Goal: Information Seeking & Learning: Learn about a topic

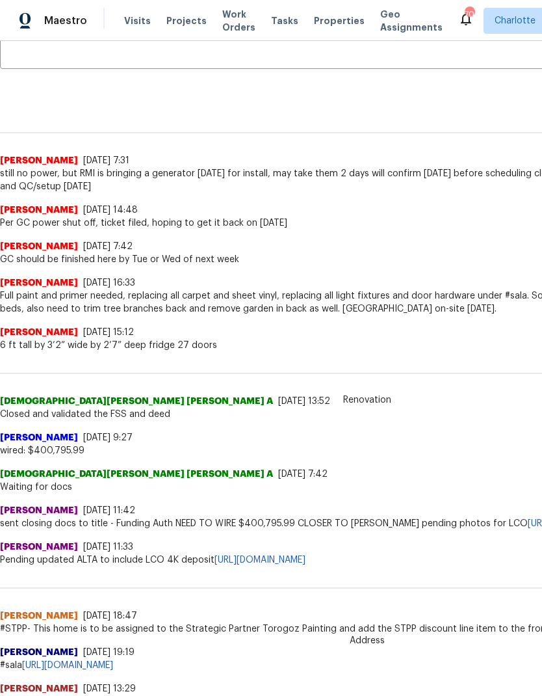
scroll to position [268, 0]
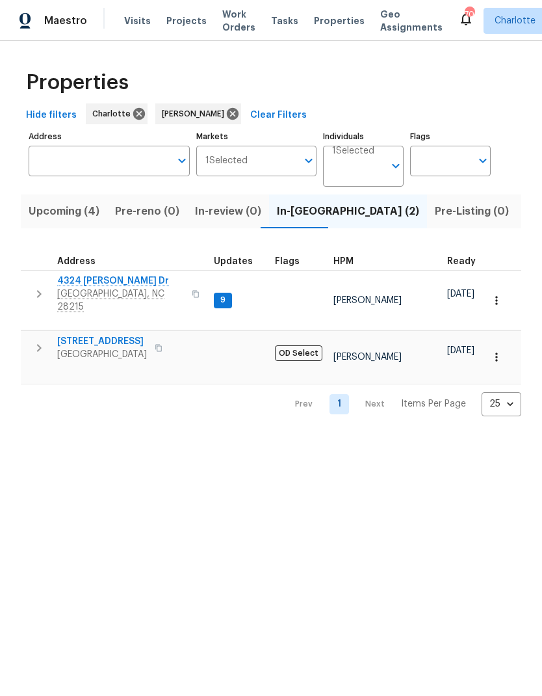
click at [67, 215] on span "Upcoming (4)" at bounding box center [64, 211] width 71 height 18
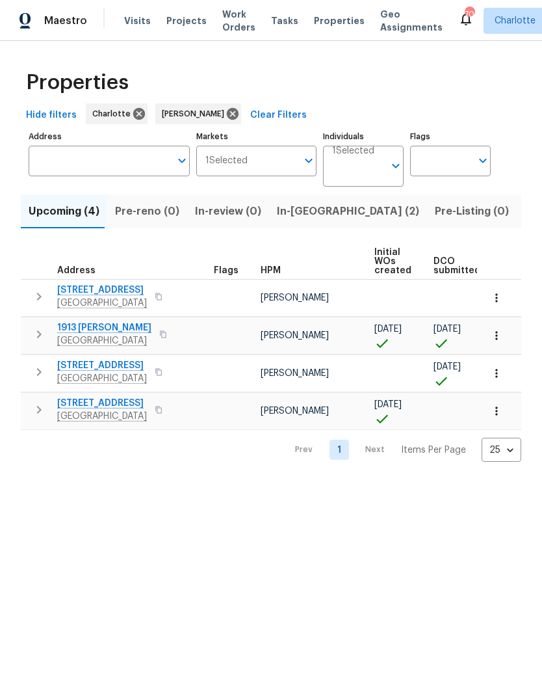
click at [106, 408] on span "5542 Santeelah Ct" at bounding box center [102, 403] width 90 height 13
click at [132, 293] on span "3900 Wilgrove Way Dr" at bounding box center [102, 290] width 90 height 13
click at [120, 367] on span "349 Wakefield Dr Apt A" at bounding box center [102, 365] width 90 height 13
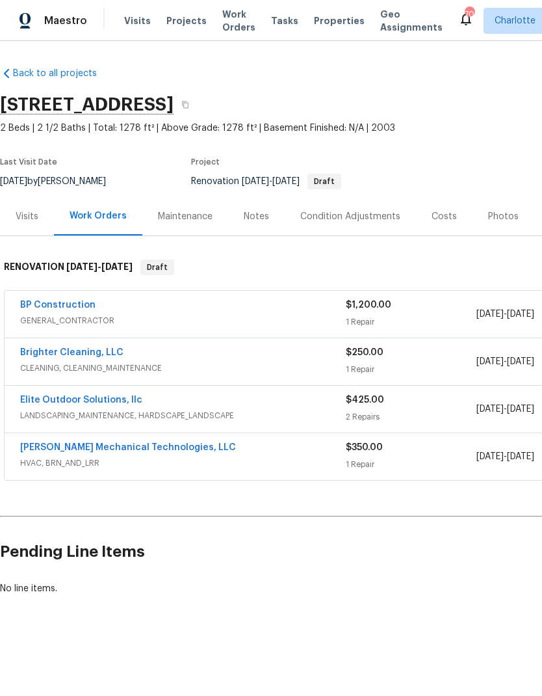
click at [244, 210] on div "Notes" at bounding box center [256, 216] width 25 height 13
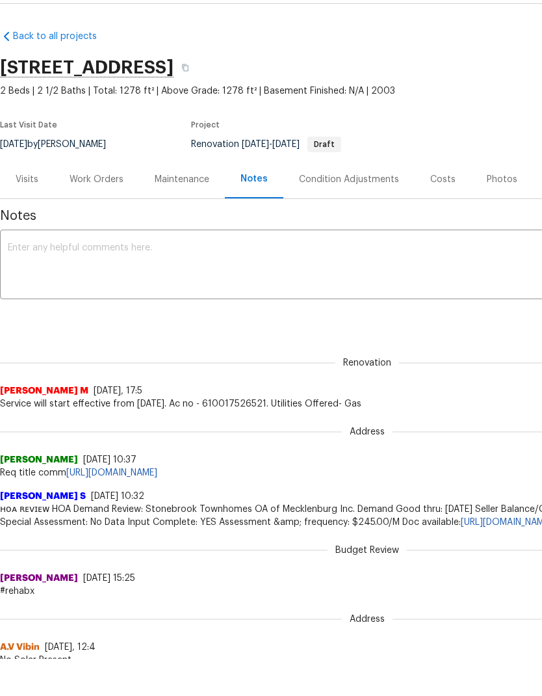
click at [105, 181] on div "Work Orders" at bounding box center [97, 179] width 54 height 13
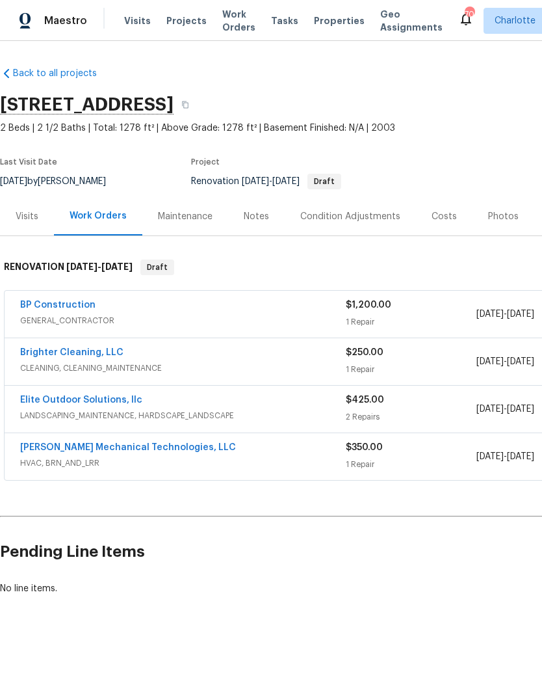
click at [20, 216] on div "Visits" at bounding box center [27, 216] width 23 height 13
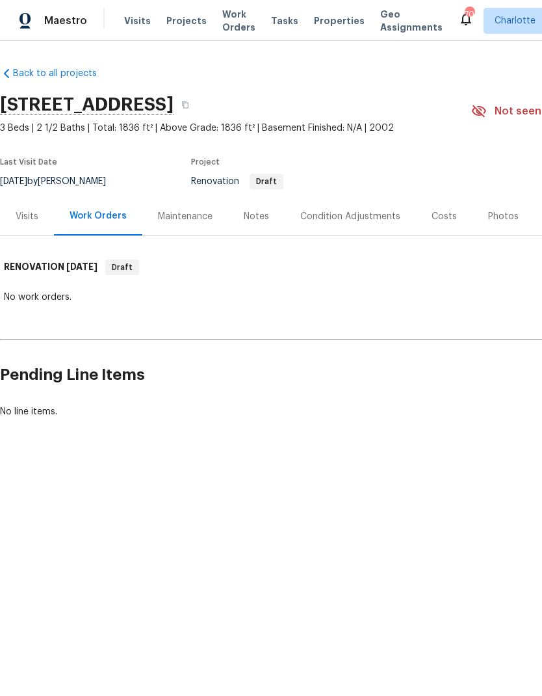
click at [258, 222] on div "Notes" at bounding box center [256, 216] width 25 height 13
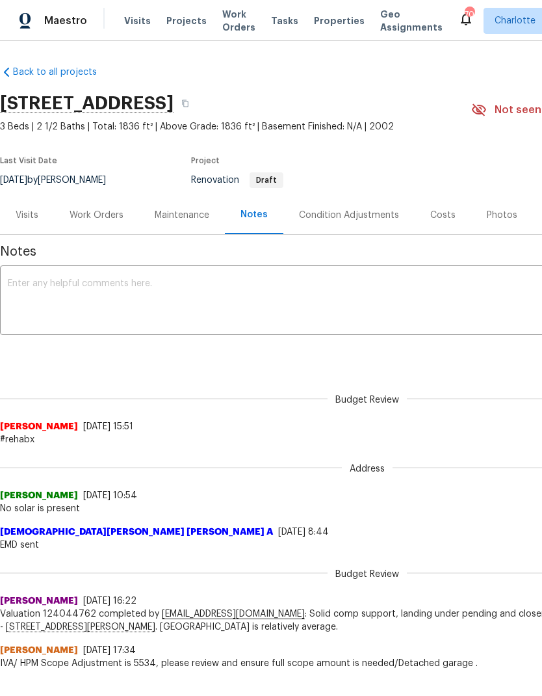
scroll to position [1, 0]
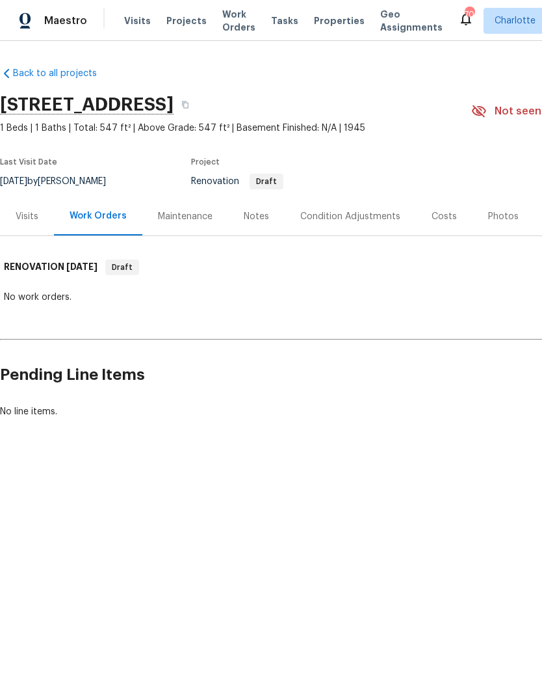
click at [252, 216] on div "Notes" at bounding box center [256, 216] width 25 height 13
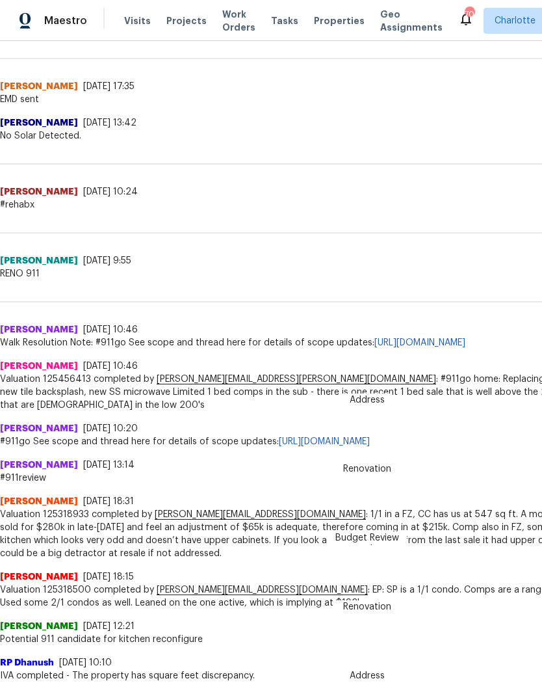
scroll to position [618, 0]
